Goal: Task Accomplishment & Management: Manage account settings

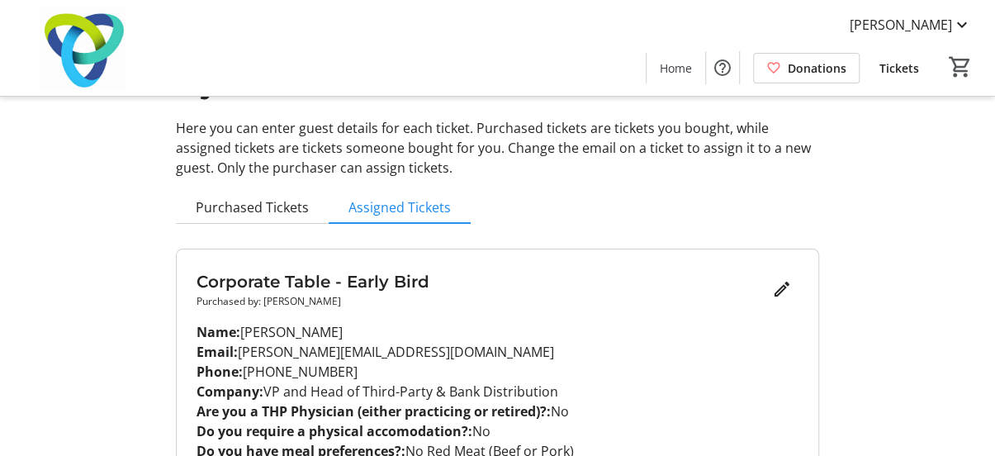
scroll to position [97, 0]
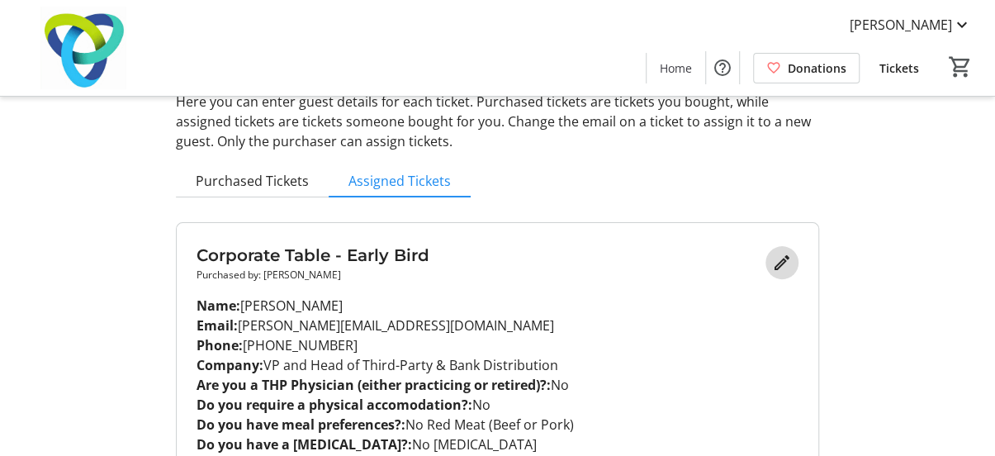
click at [788, 265] on mat-icon "Edit" at bounding box center [782, 263] width 20 height 20
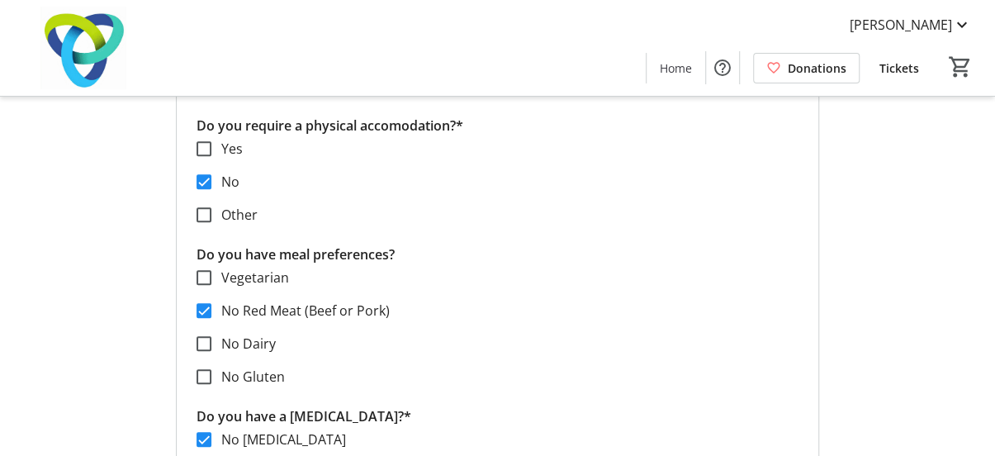
scroll to position [758, 0]
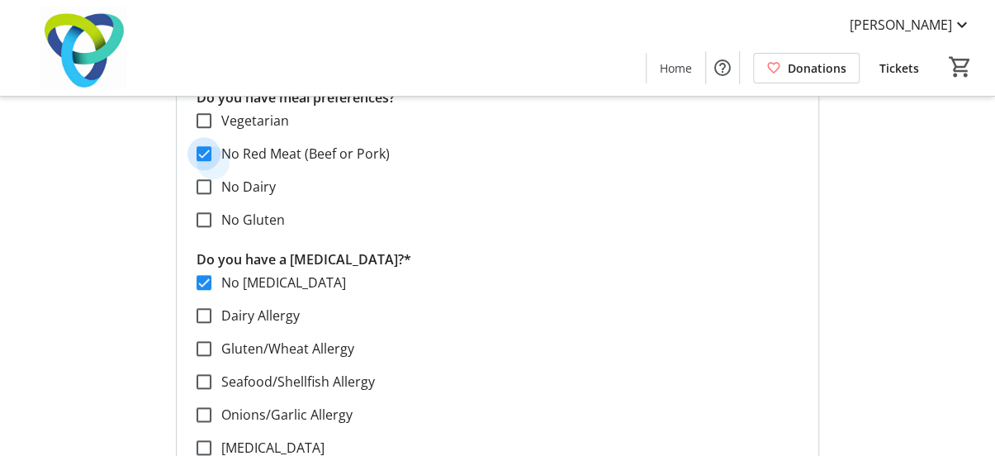
click at [206, 153] on input "No Red Meat (Beef or Pork)" at bounding box center [204, 153] width 15 height 15
checkbox input "false"
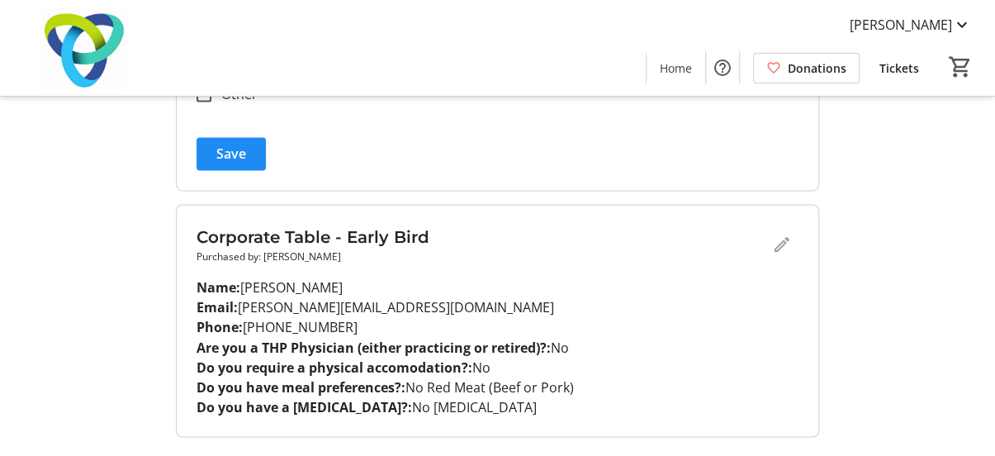
scroll to position [1189, 0]
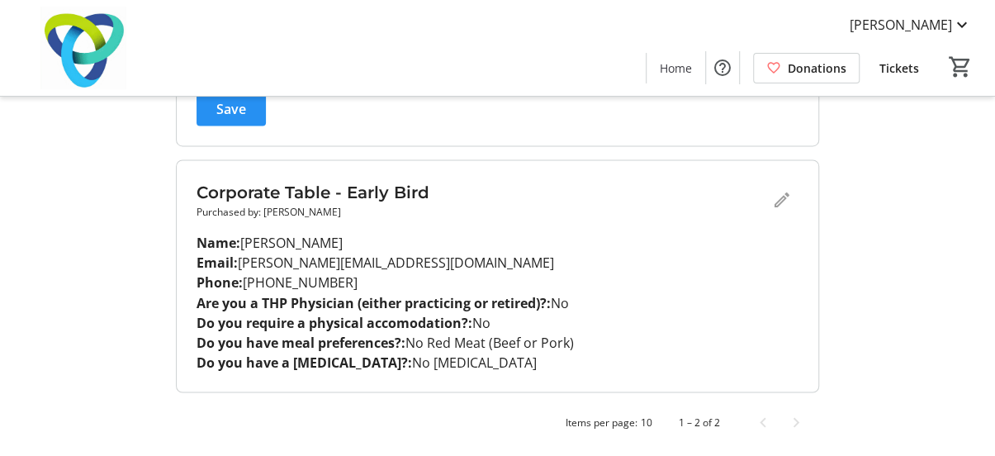
click at [216, 116] on span "submit" at bounding box center [231, 109] width 69 height 40
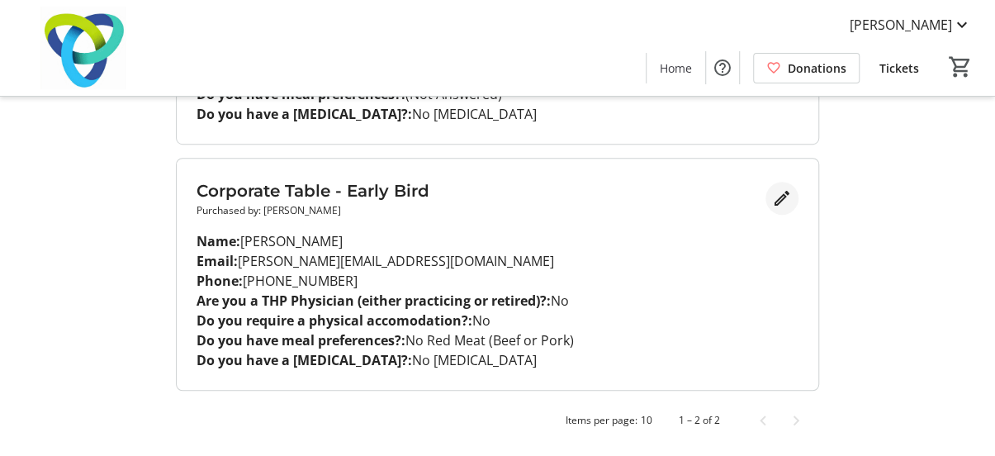
click at [785, 196] on mat-icon "Edit" at bounding box center [782, 198] width 20 height 20
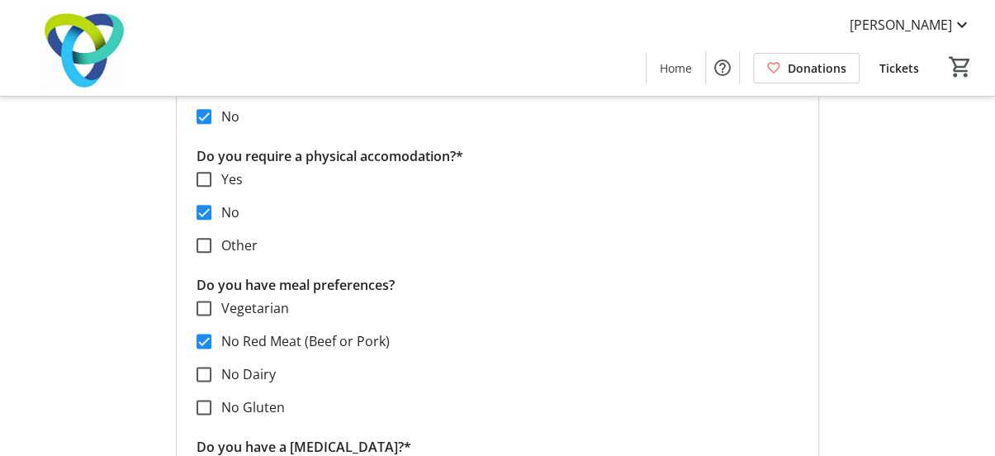
scroll to position [923, 0]
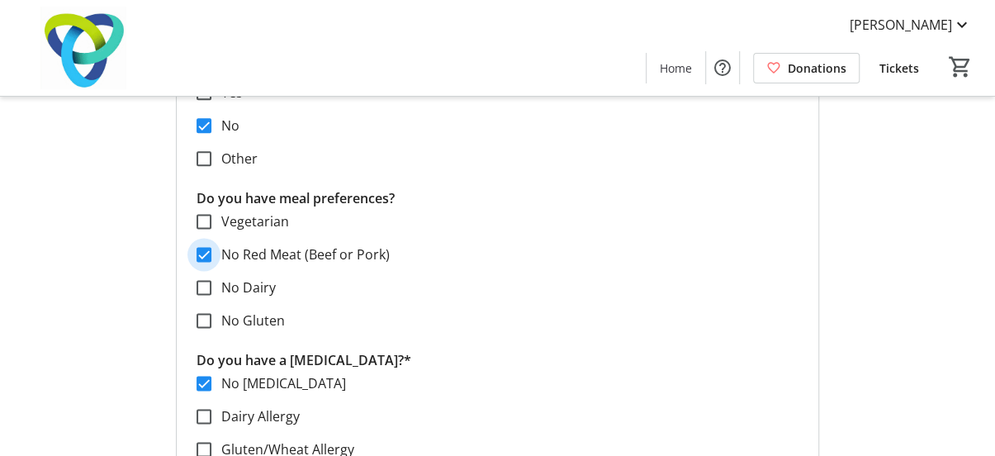
click at [206, 251] on input "No Red Meat (Beef or Pork)" at bounding box center [204, 254] width 15 height 15
checkbox input "false"
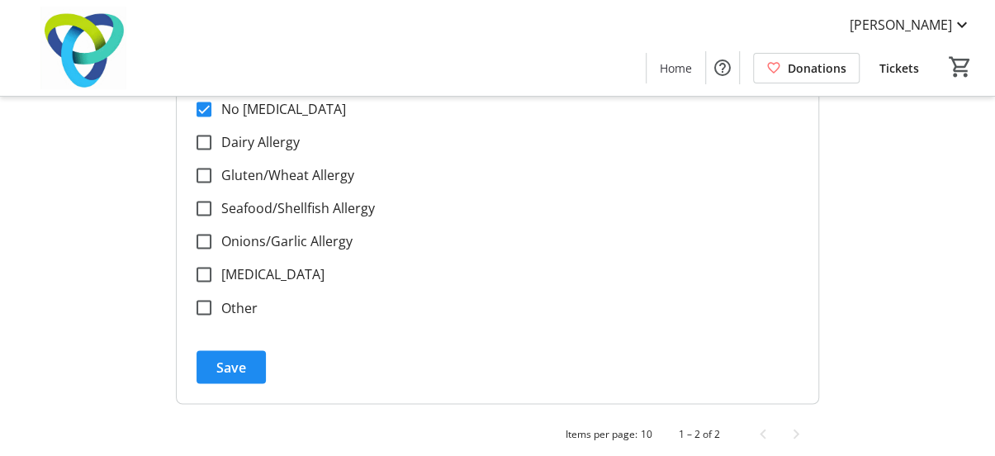
scroll to position [1209, 0]
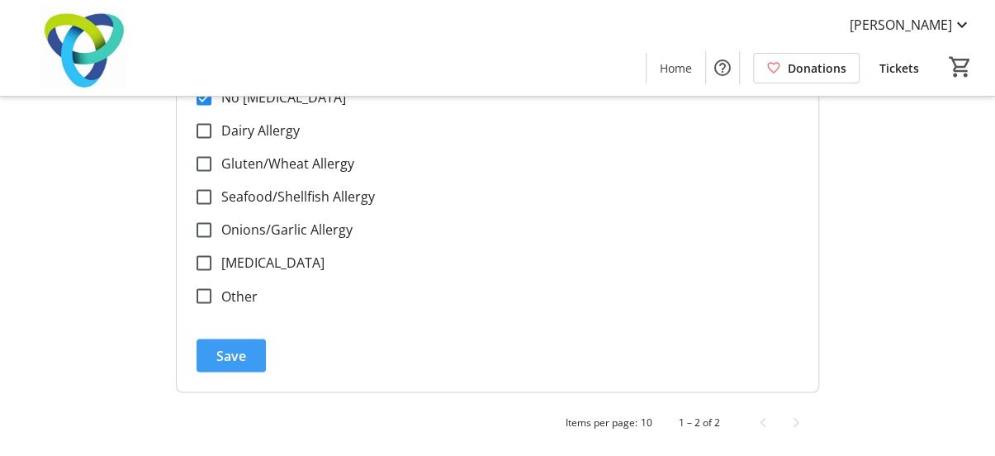
click at [253, 359] on span "submit" at bounding box center [231, 355] width 69 height 40
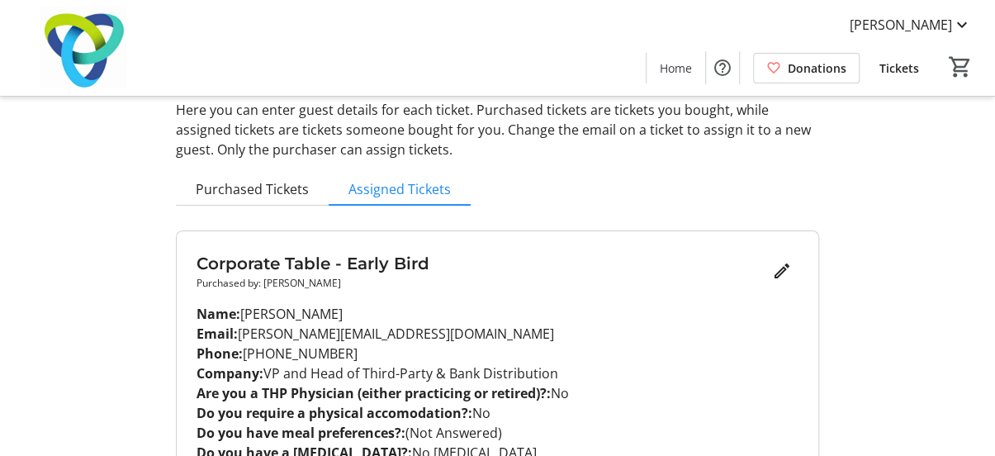
scroll to position [0, 0]
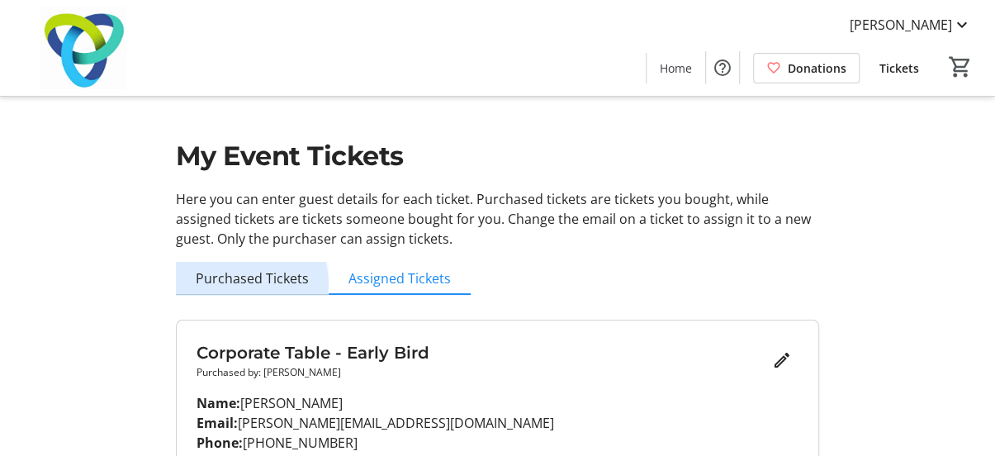
click at [239, 284] on span "Purchased Tickets" at bounding box center [252, 278] width 113 height 13
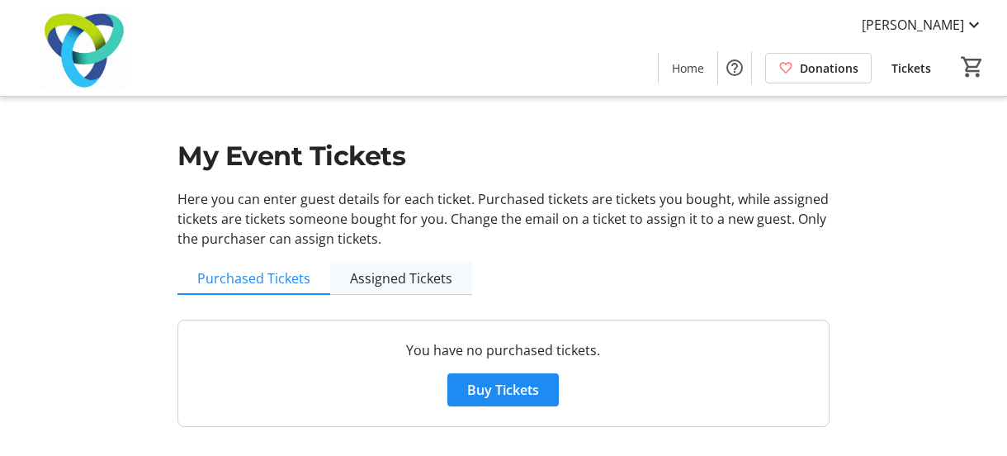
click at [420, 277] on span "Assigned Tickets" at bounding box center [401, 278] width 102 height 13
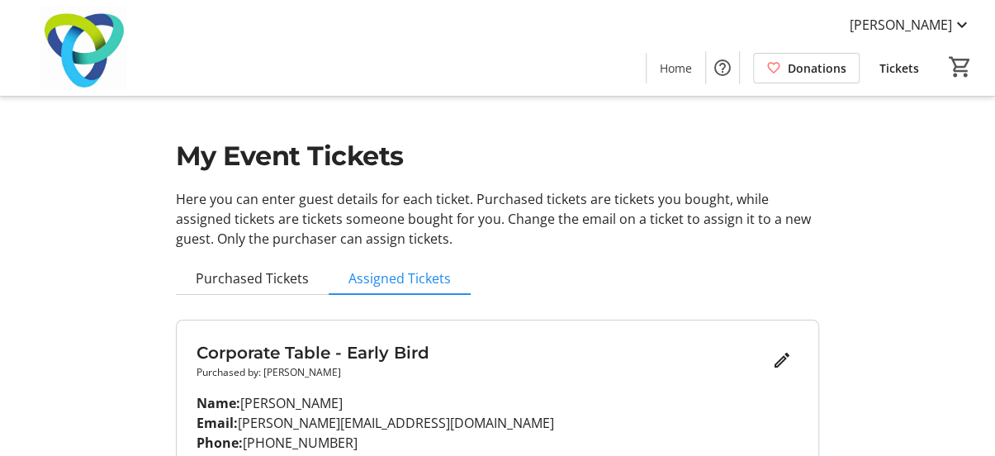
click at [895, 72] on span "Tickets" at bounding box center [899, 67] width 40 height 17
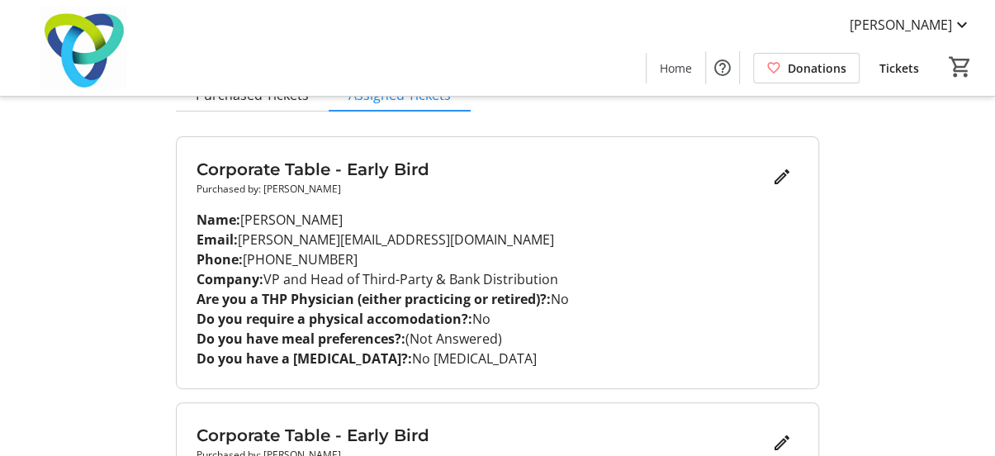
scroll to position [180, 0]
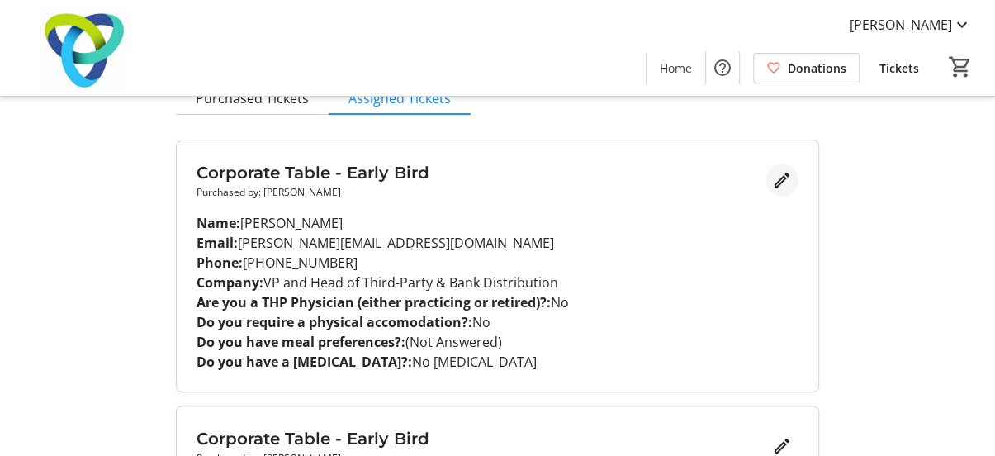
click at [775, 181] on mat-icon "Edit" at bounding box center [782, 180] width 20 height 20
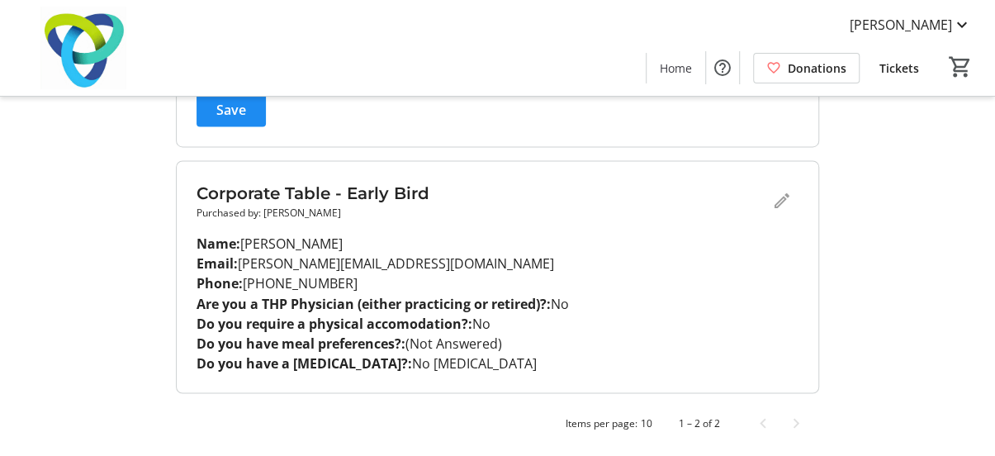
scroll to position [1189, 0]
click at [779, 196] on div "Corporate Table - Early Bird Purchased by: [PERSON_NAME]" at bounding box center [498, 200] width 602 height 40
click at [251, 107] on span "submit" at bounding box center [231, 109] width 69 height 40
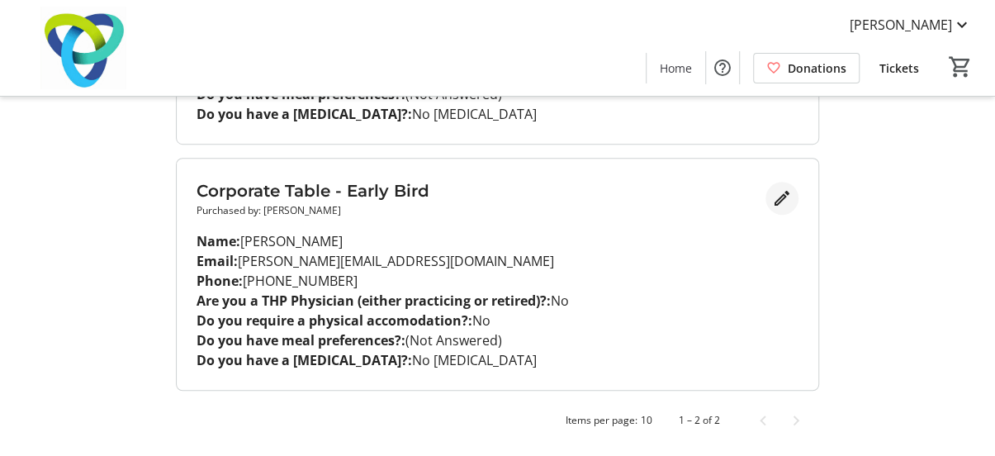
click at [779, 202] on mat-icon "Edit" at bounding box center [782, 198] width 20 height 20
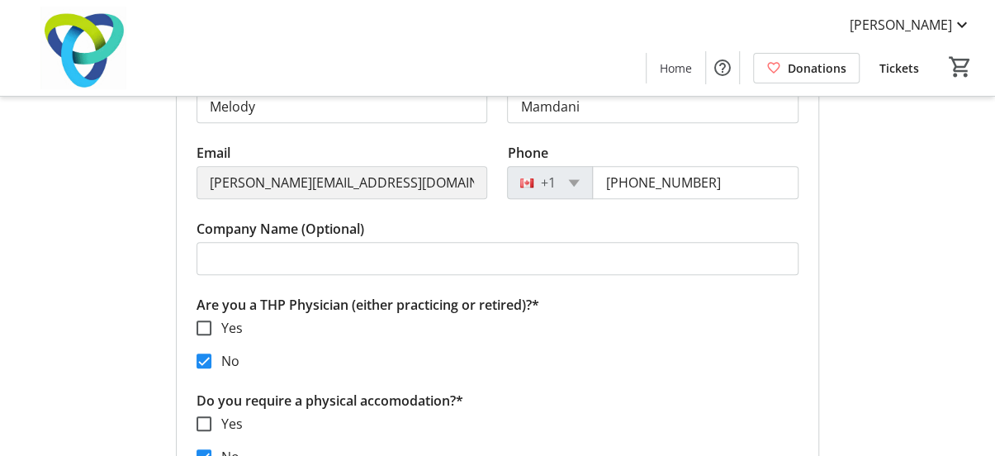
scroll to position [593, 0]
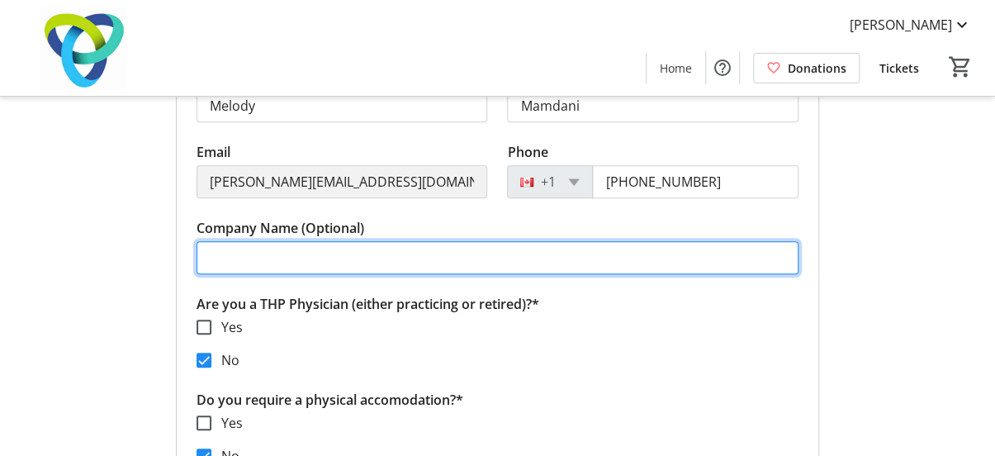
click at [541, 267] on input "Company Name (Optional)" at bounding box center [498, 257] width 602 height 33
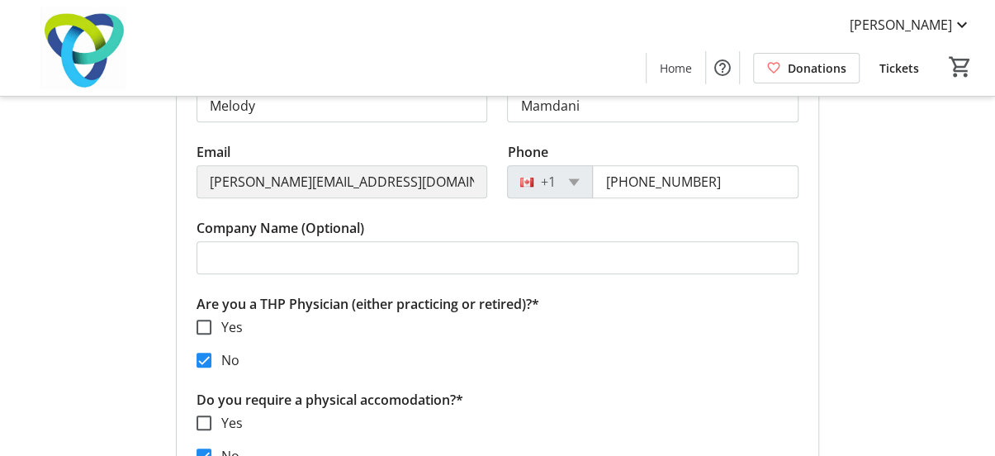
click at [125, 214] on div "My Event Tickets Here you can enter guest details for each ticket. Purchased ti…" at bounding box center [497, 240] width 995 height 1667
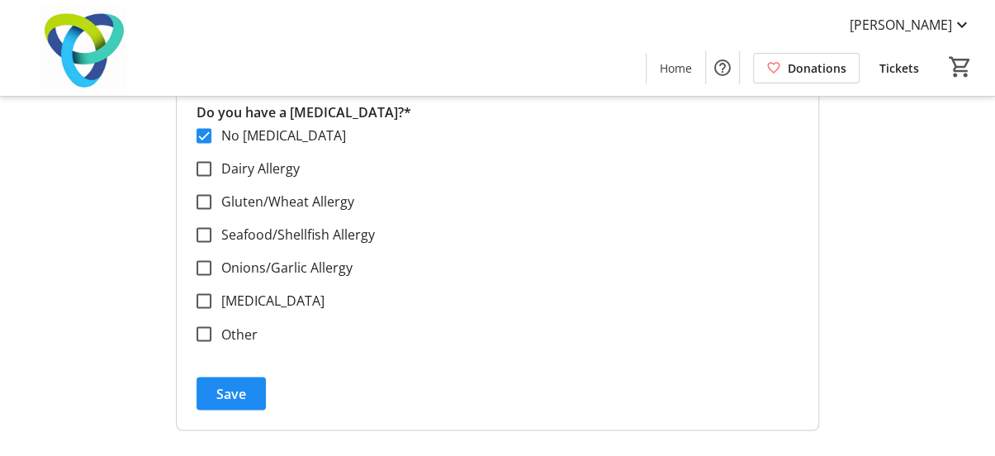
scroll to position [1209, 0]
